Goal: Task Accomplishment & Management: Manage account settings

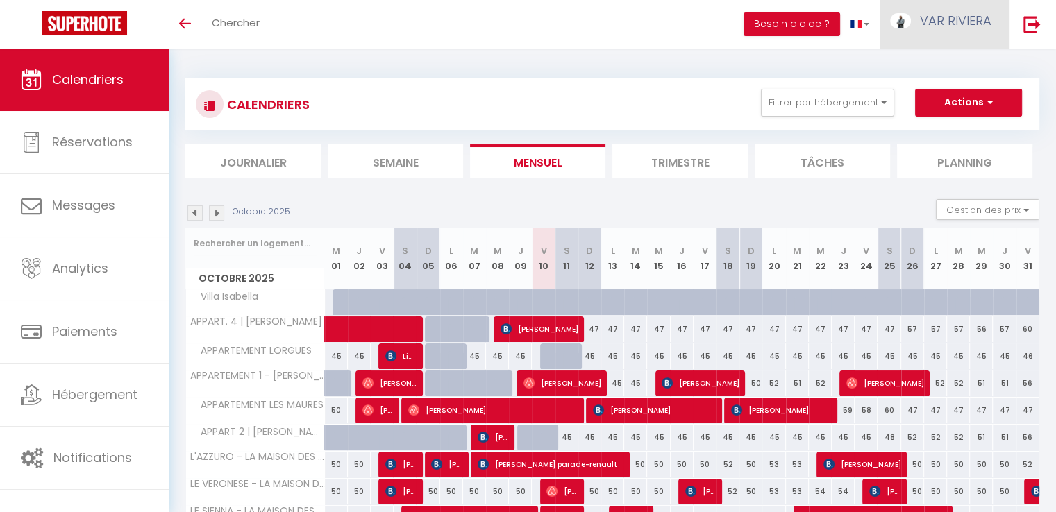
click at [930, 29] on link "VAR RIVIERA" at bounding box center [943, 24] width 129 height 49
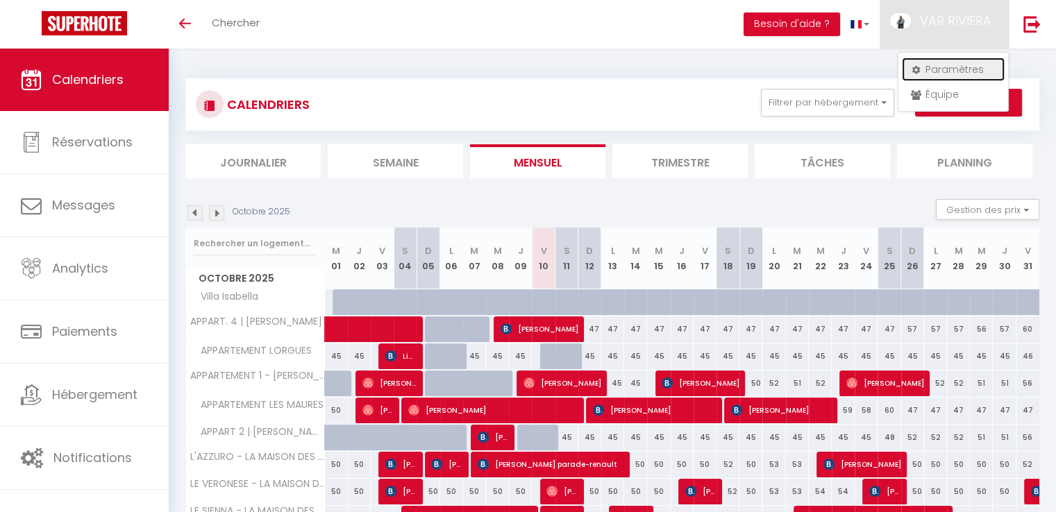
click at [941, 62] on link "Paramètres" at bounding box center [953, 70] width 103 height 24
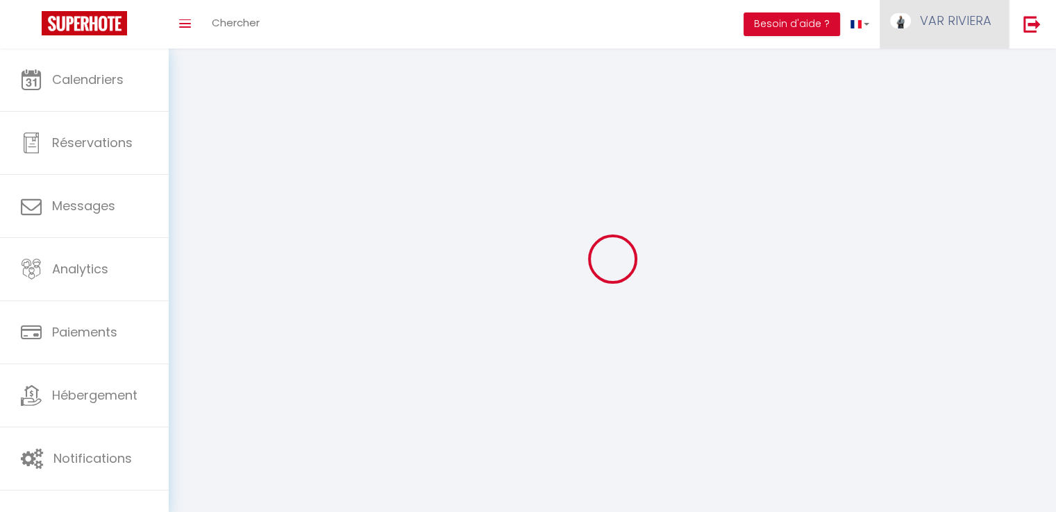
type input "VAR RIVIERA"
type input "CONCIERGERIE"
type input "0759692401"
type input "144 Chemin de Roque Rousse"
type input "83690"
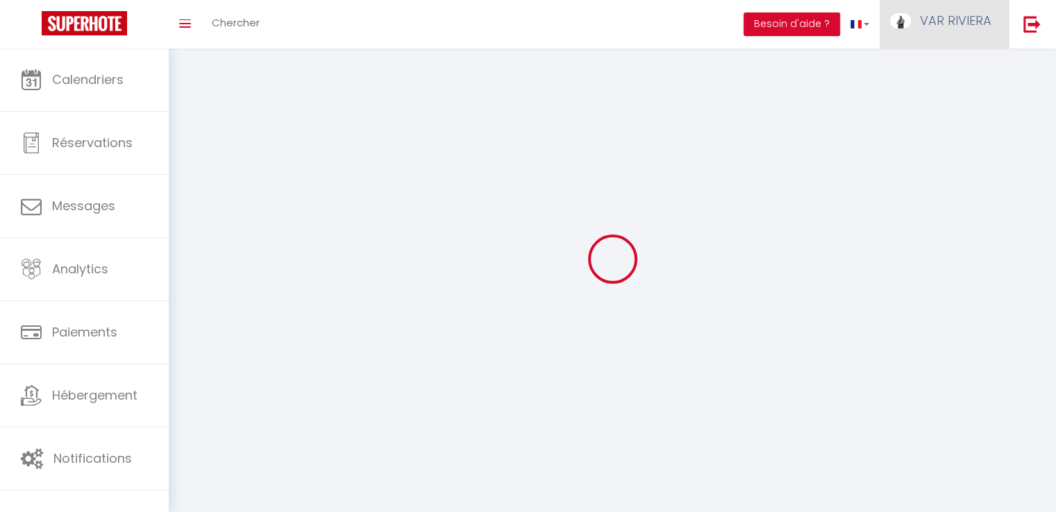
type input "SILLANS LA CASCADE"
type input "uUsU6uOgfi5qe0spUXand1Tcy"
type input "KJ2aGjO1UgU9hAprN8S1LxHoz"
select select "28"
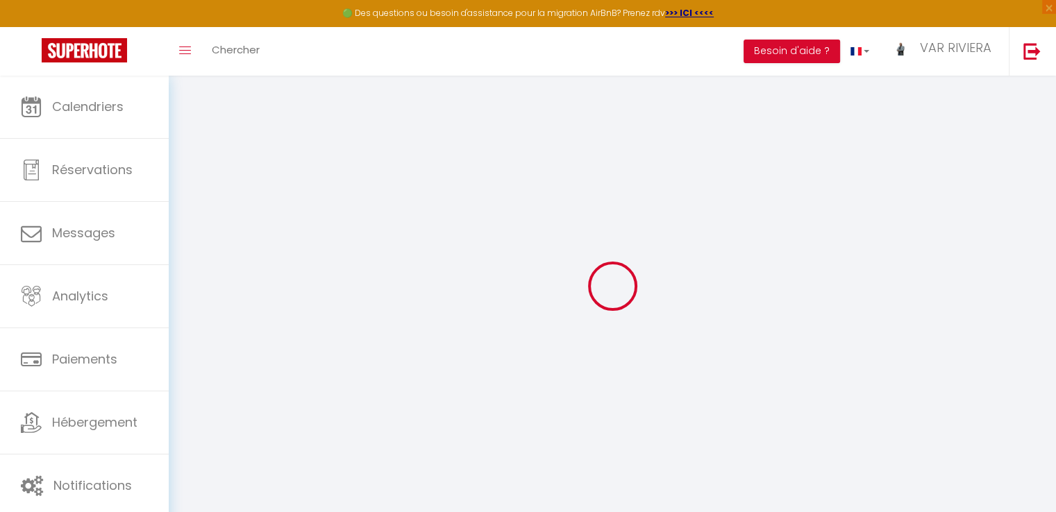
type input "uUsU6uOgfi5qe0spUXand1Tcy"
type input "KJ2aGjO1UgU9hAprN8S1LxHoz"
type input "https://app.superhote.com/#/get-available-rentals/KJ2aGjO1UgU9hAprN8S1LxHoz"
select select "fr"
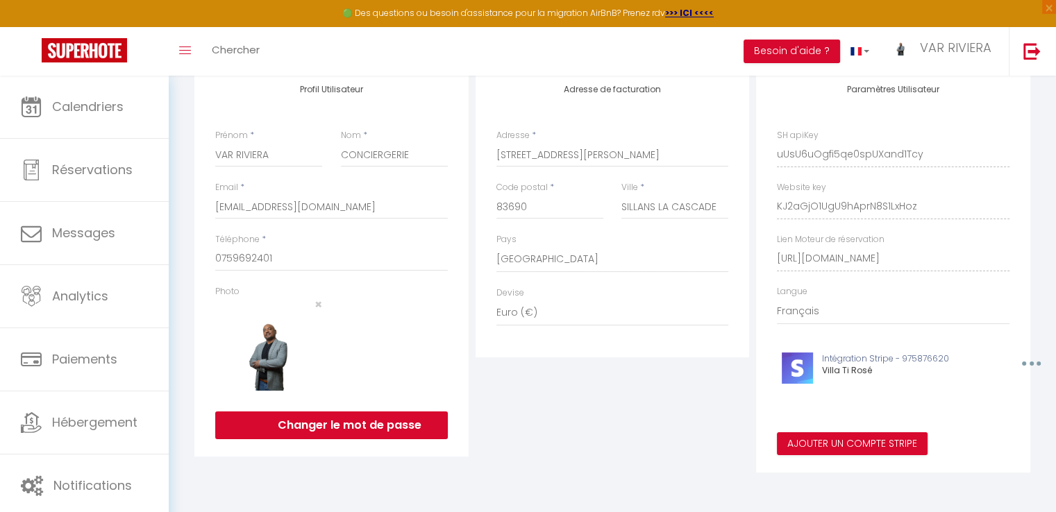
scroll to position [0, 159]
drag, startPoint x: 772, startPoint y: 259, endPoint x: 1044, endPoint y: 268, distance: 272.9
click at [1044, 268] on div "INFORMATION Enregistrer Profil Utilisateur Services Plateformes MODÈLES Factura…" at bounding box center [612, 214] width 887 height 595
click at [1045, 269] on div "INFORMATION Enregistrer Profil Utilisateur Services Plateformes MODÈLES Factura…" at bounding box center [612, 214] width 887 height 595
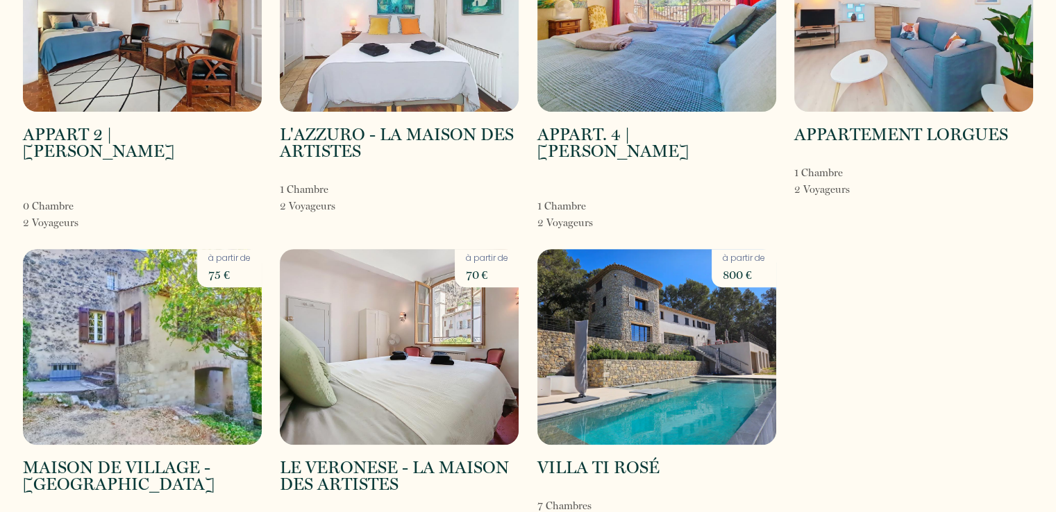
scroll to position [519, 0]
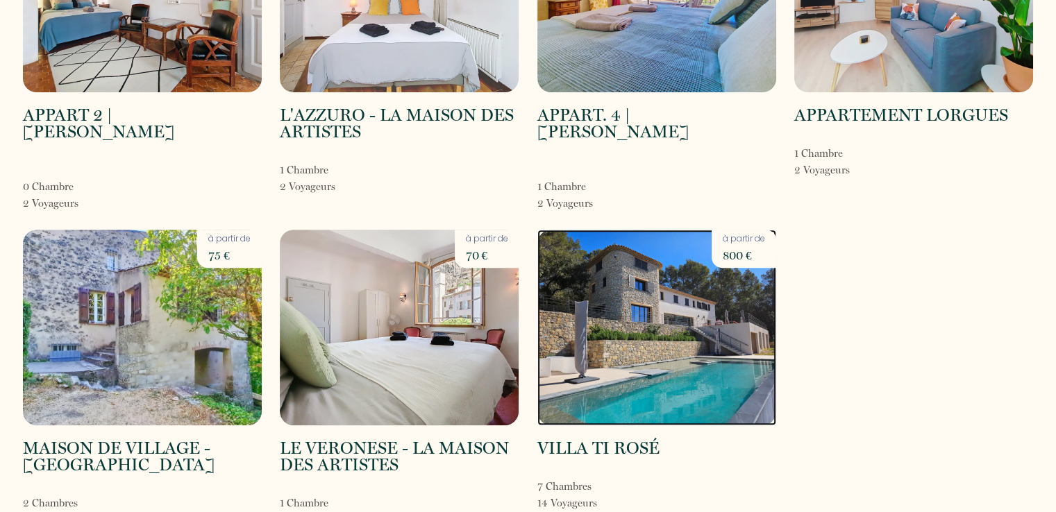
click at [655, 295] on img at bounding box center [656, 328] width 239 height 196
